Goal: Information Seeking & Learning: Find specific fact

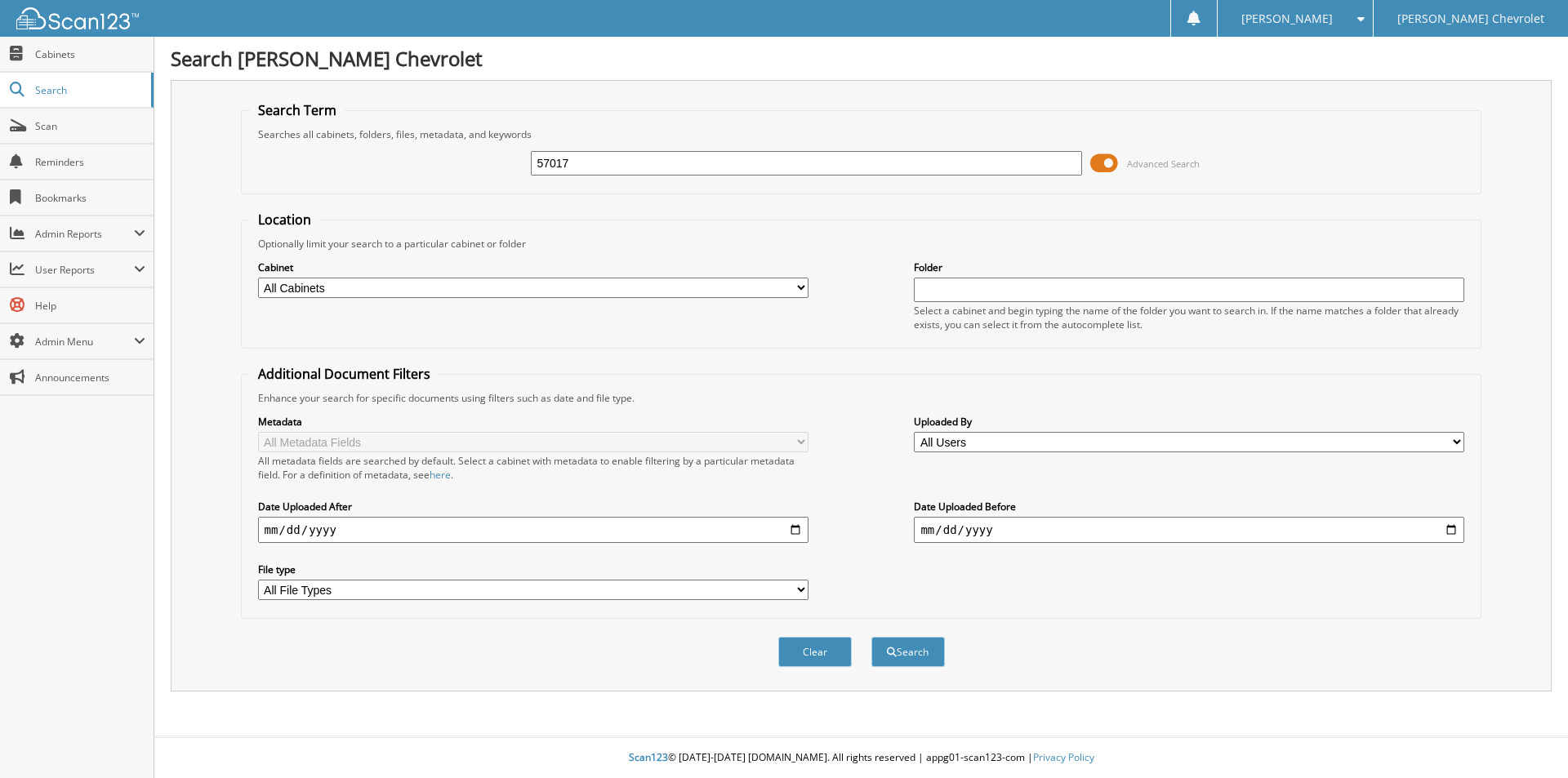
type input "57017"
click at [872, 637] on button "Search" at bounding box center [908, 652] width 73 height 30
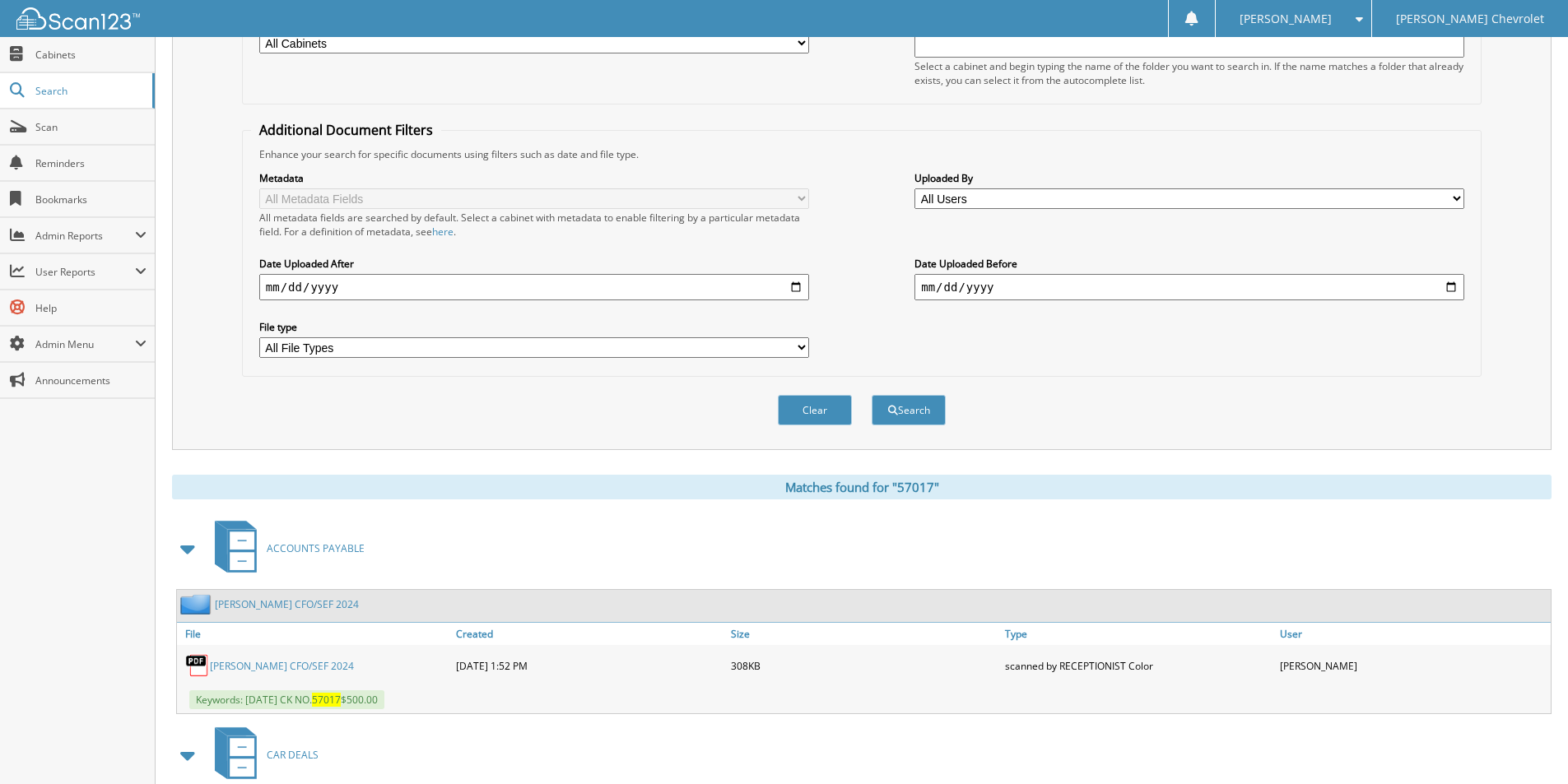
scroll to position [330, 0]
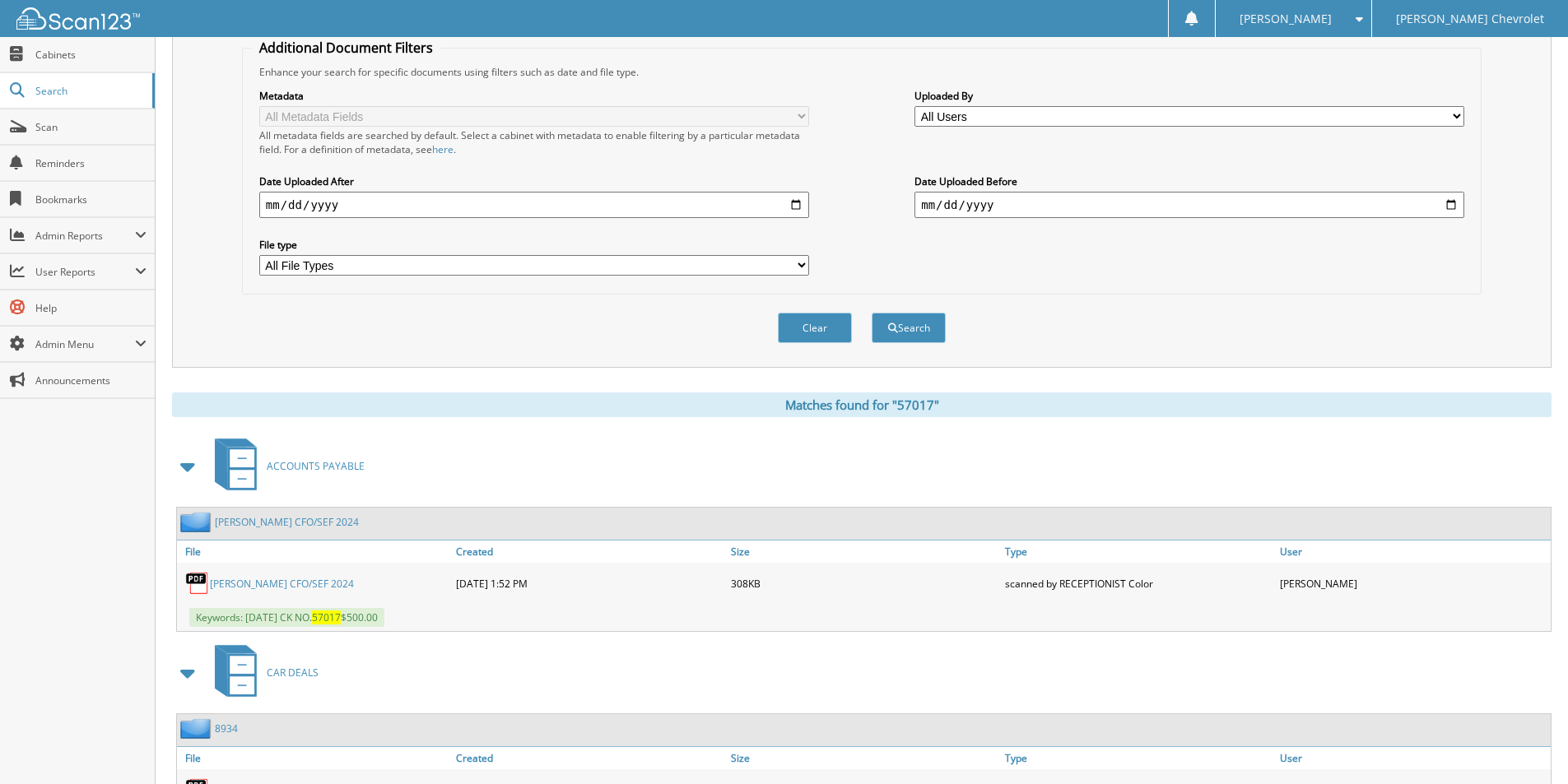
click at [285, 585] on link "[PERSON_NAME] CFO/SEF 2024" at bounding box center [282, 584] width 144 height 14
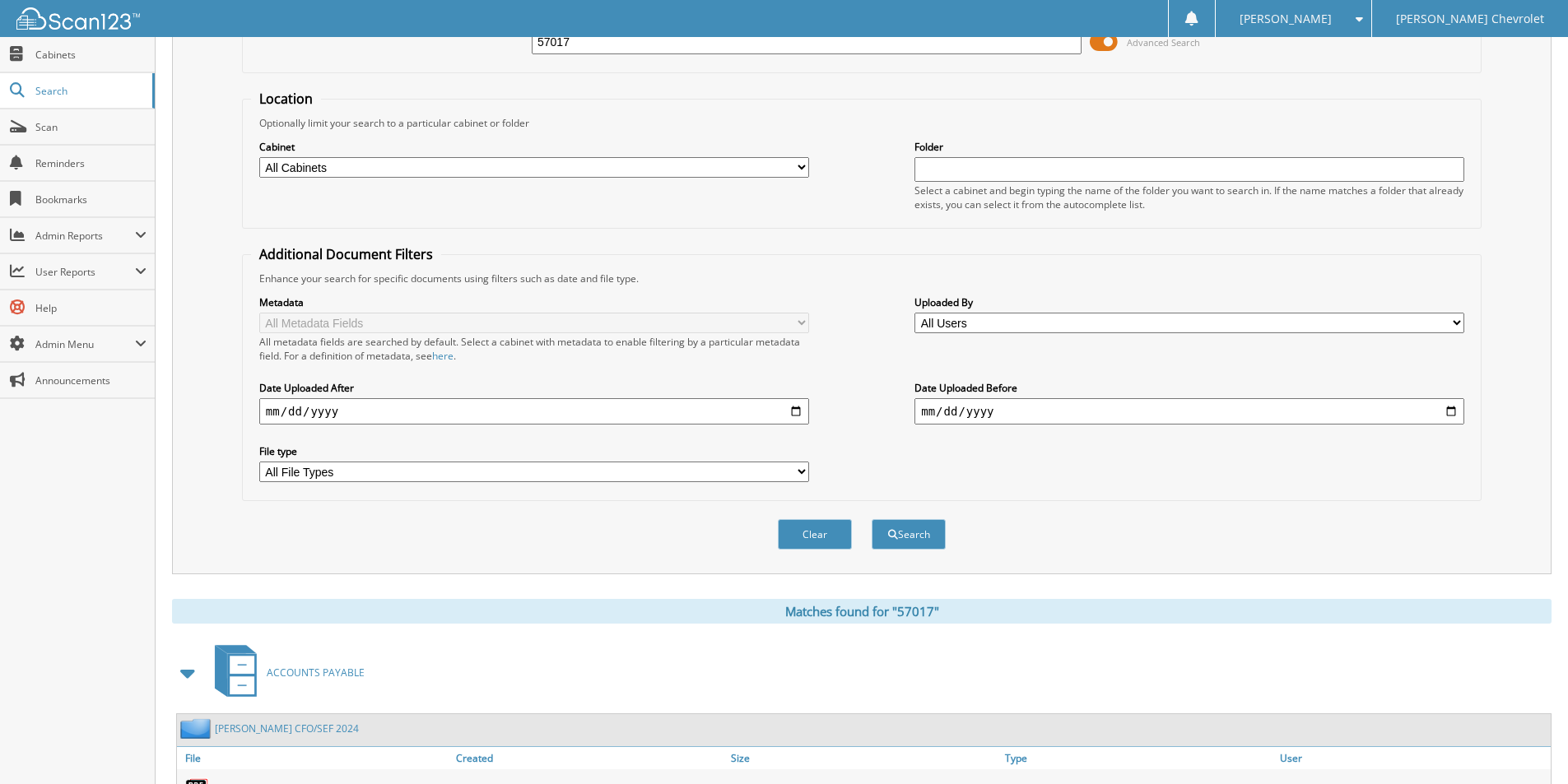
scroll to position [0, 0]
